Goal: Information Seeking & Learning: Learn about a topic

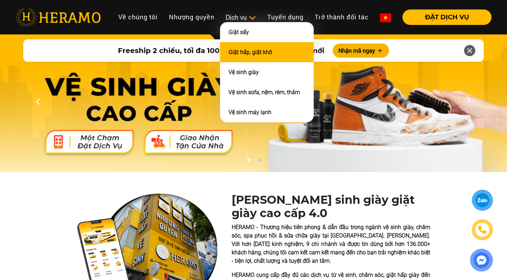
click at [253, 57] on li "Giặt hấp, giặt khô" at bounding box center [267, 52] width 94 height 20
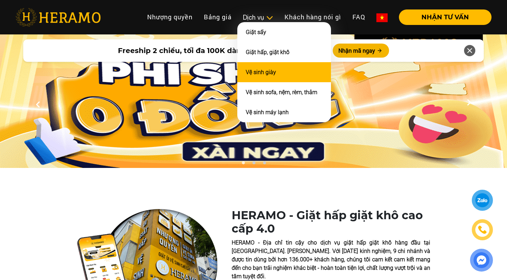
click at [261, 71] on link "Vệ sinh giày" at bounding box center [261, 72] width 30 height 7
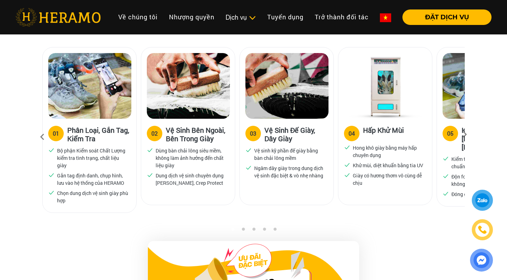
scroll to position [440, 0]
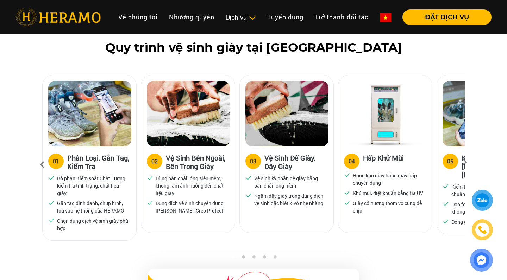
click at [469, 162] on div "Quy trình vệ sinh giày tại [GEOGRAPHIC_DATA] 01 Phân Loại, Gắn Tag, Kiểm Tra Bộ…" at bounding box center [253, 147] width 507 height 215
click at [470, 167] on icon at bounding box center [464, 165] width 13 height 5
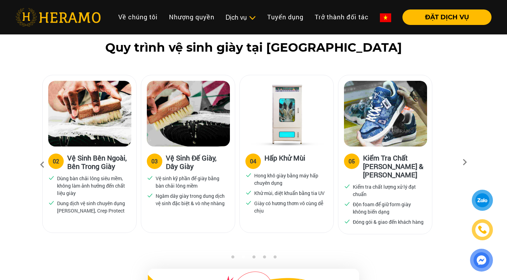
click at [470, 167] on icon at bounding box center [464, 165] width 13 height 5
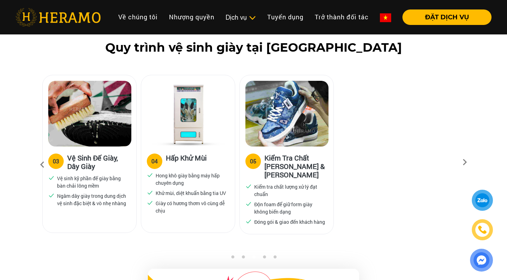
click at [470, 167] on icon at bounding box center [464, 165] width 13 height 5
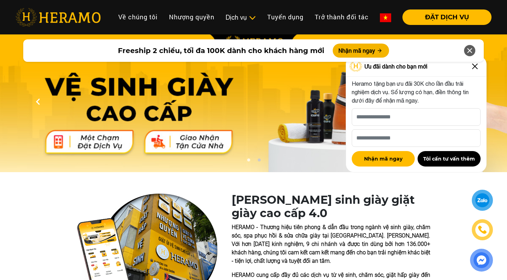
scroll to position [0, 0]
click at [468, 53] on icon at bounding box center [469, 50] width 8 height 13
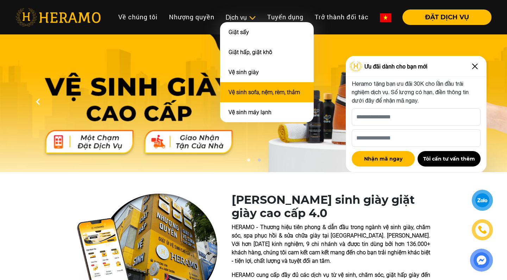
click at [256, 96] on li "Vệ sinh sofa, nệm, rèm, thảm" at bounding box center [267, 92] width 94 height 20
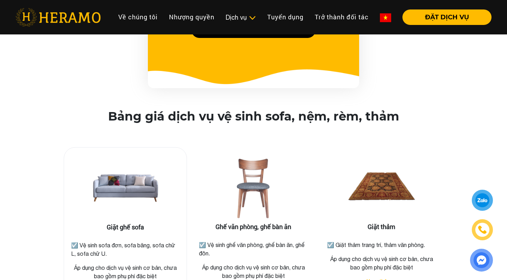
scroll to position [842, 0]
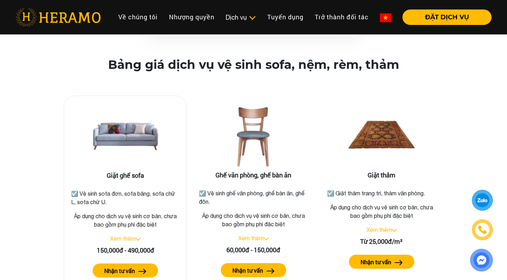
click at [122, 267] on label "Nhận tư vấn" at bounding box center [119, 271] width 31 height 8
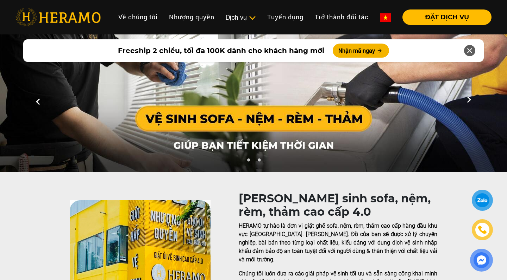
scroll to position [0, 0]
